Goal: Transaction & Acquisition: Purchase product/service

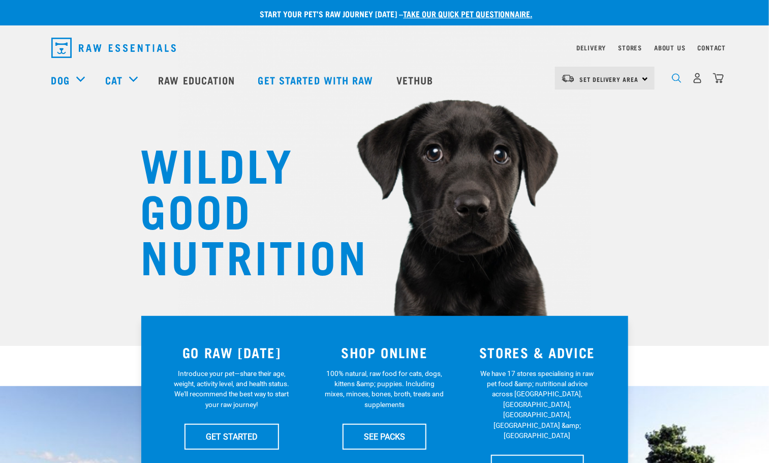
click at [674, 81] on img "dropdown navigation" at bounding box center [677, 78] width 10 height 10
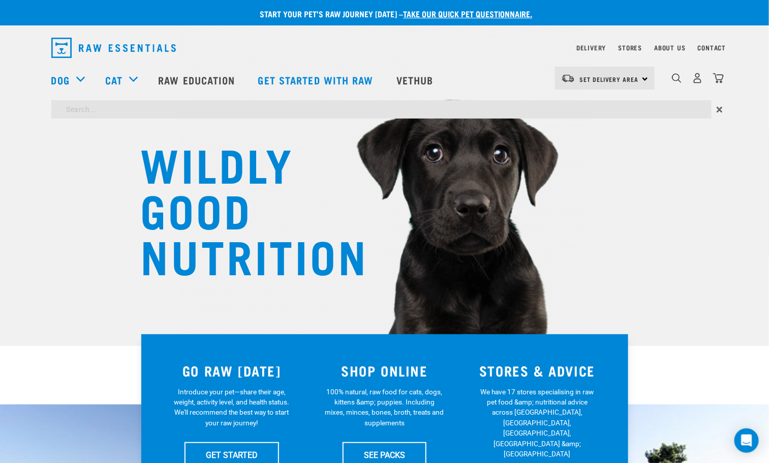
click at [445, 110] on input "search" at bounding box center [381, 109] width 660 height 18
click at [108, 105] on input "Lamb mix" at bounding box center [381, 109] width 660 height 18
type input "Lamb mix"
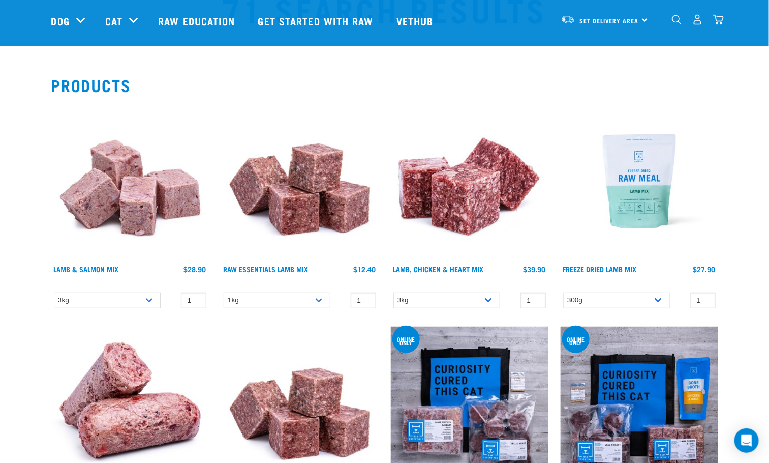
scroll to position [76, 0]
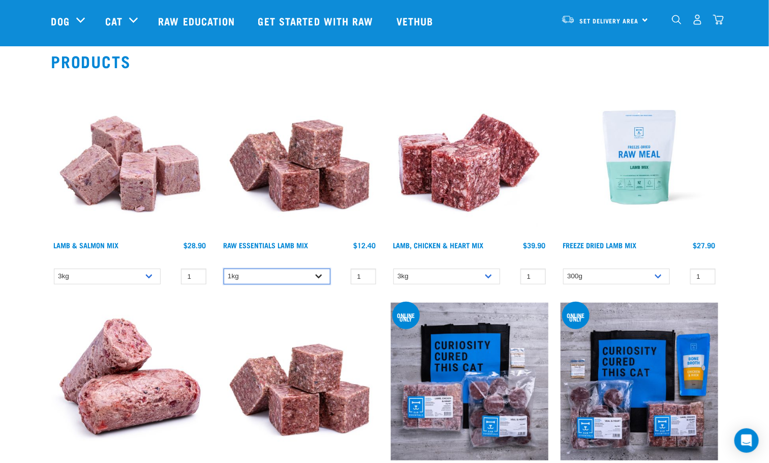
click at [321, 276] on select "1kg 3kg Bulk (10kg) Bulk (20kg)" at bounding box center [277, 276] width 107 height 16
click at [224, 268] on select "1kg 3kg Bulk (10kg) Bulk (20kg)" at bounding box center [277, 276] width 107 height 16
click at [319, 275] on select "1kg 3kg Bulk (10kg) Bulk (20kg)" at bounding box center [277, 276] width 107 height 16
select select "758"
click at [224, 268] on select "1kg 3kg Bulk (10kg) Bulk (20kg)" at bounding box center [277, 276] width 107 height 16
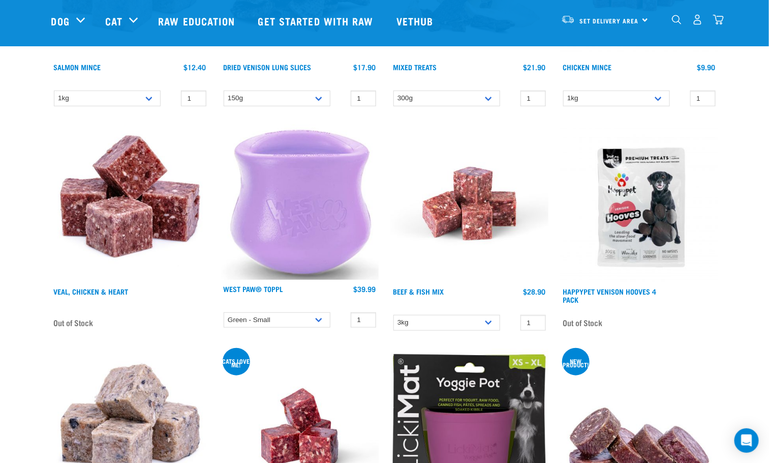
scroll to position [1754, 0]
